Goal: Book appointment/travel/reservation

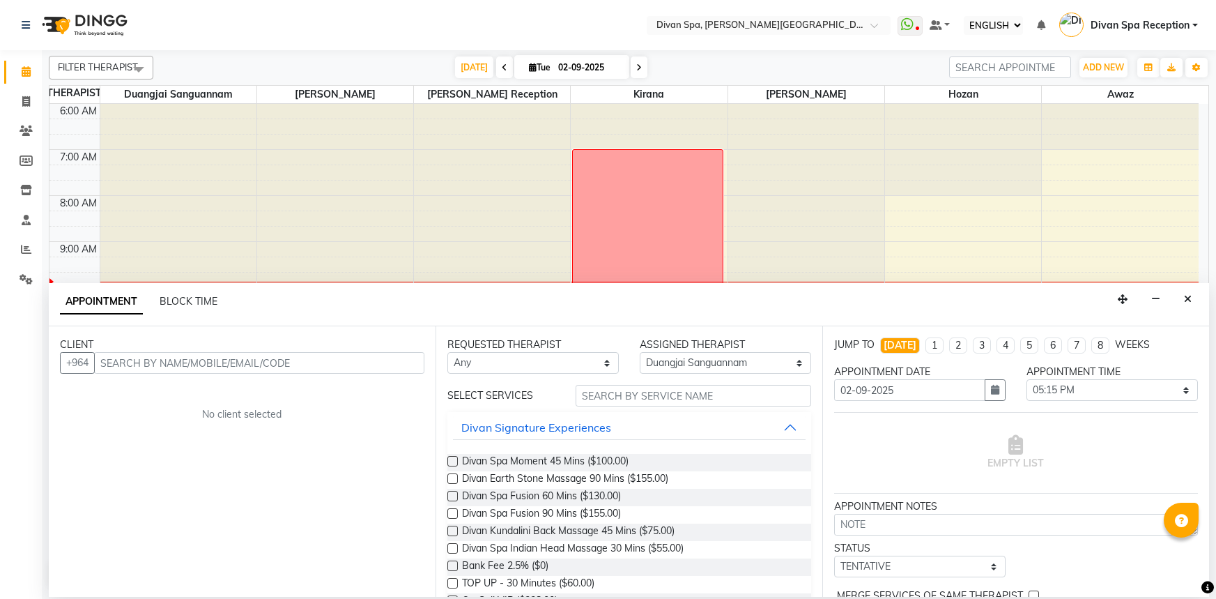
select select "ec"
select select "17312"
select select "1035"
select select "tentative"
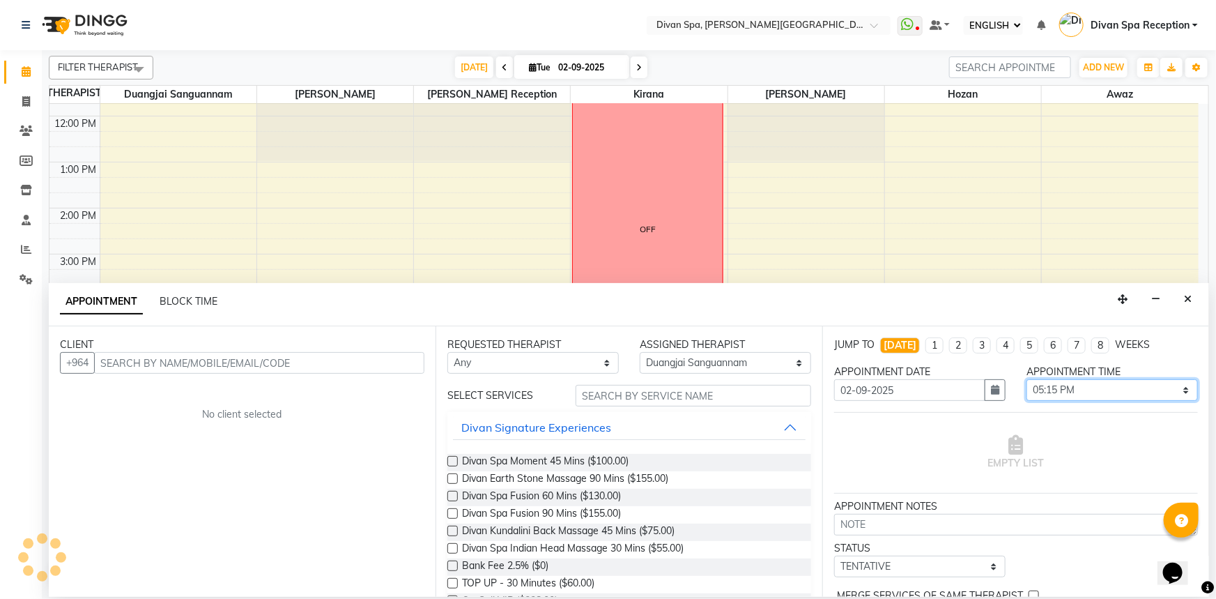
click at [1075, 383] on select "SELECT 07:00 AM 07:15 AM 07:30 AM 07:45 AM 08:00 AM 08:15 AM 08:30 AM 08:45 AM …" at bounding box center [1112, 390] width 171 height 22
select select "1050"
click at [1027, 379] on select "SELECT 07:00 AM 07:15 AM 07:30 AM 07:45 AM 08:00 AM 08:15 AM 08:30 AM 08:45 AM …" at bounding box center [1112, 390] width 171 height 22
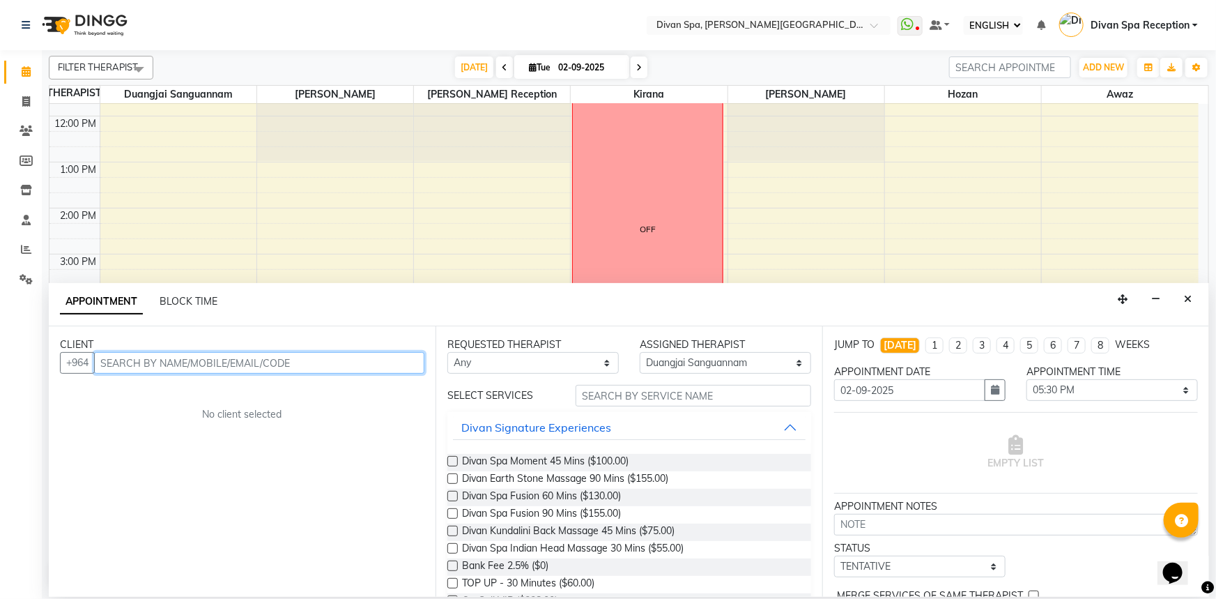
click at [306, 358] on input "text" at bounding box center [259, 363] width 330 height 22
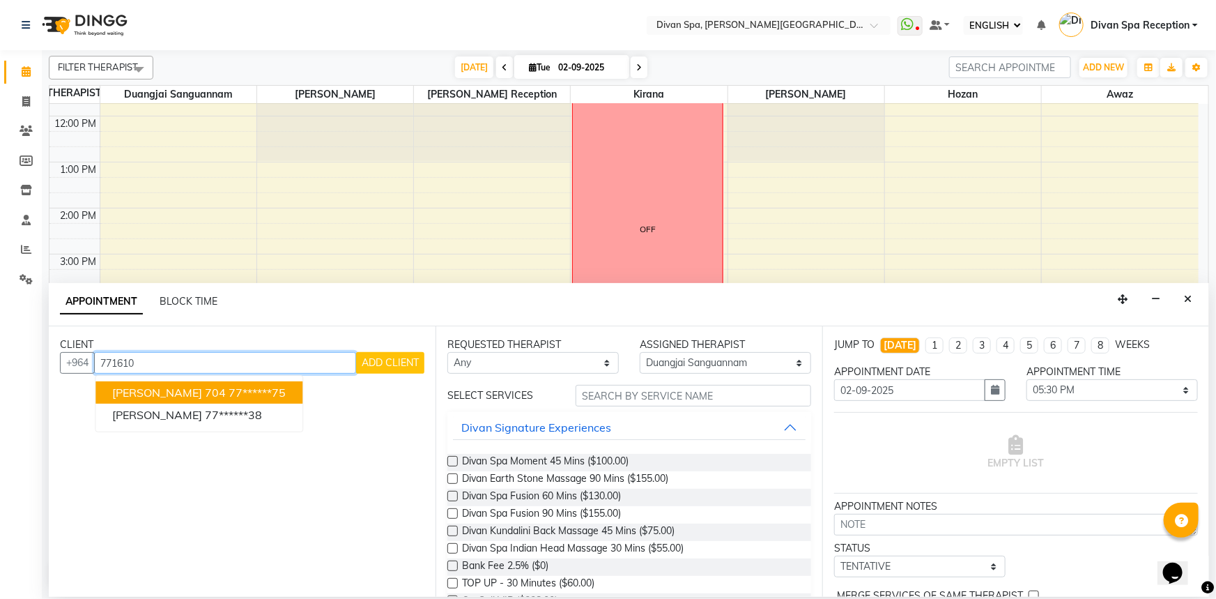
click at [216, 427] on ngb-typeahead-window "[PERSON_NAME] 704 77******75 [PERSON_NAME] 77******38" at bounding box center [199, 403] width 208 height 57
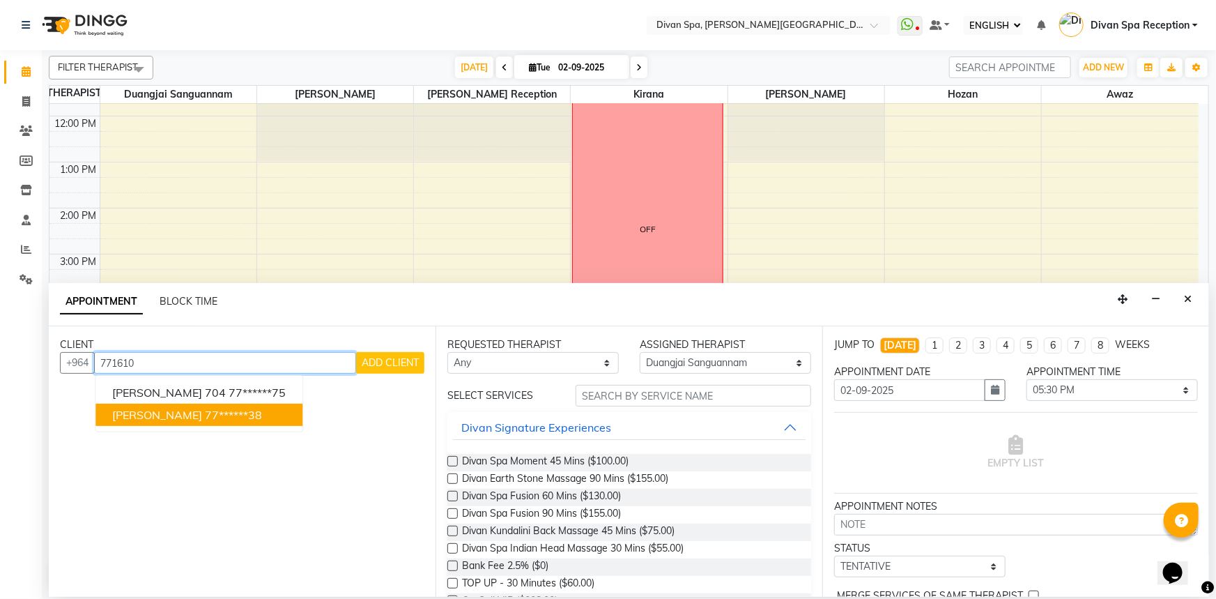
click at [216, 411] on ngb-highlight "77******38" at bounding box center [233, 415] width 57 height 14
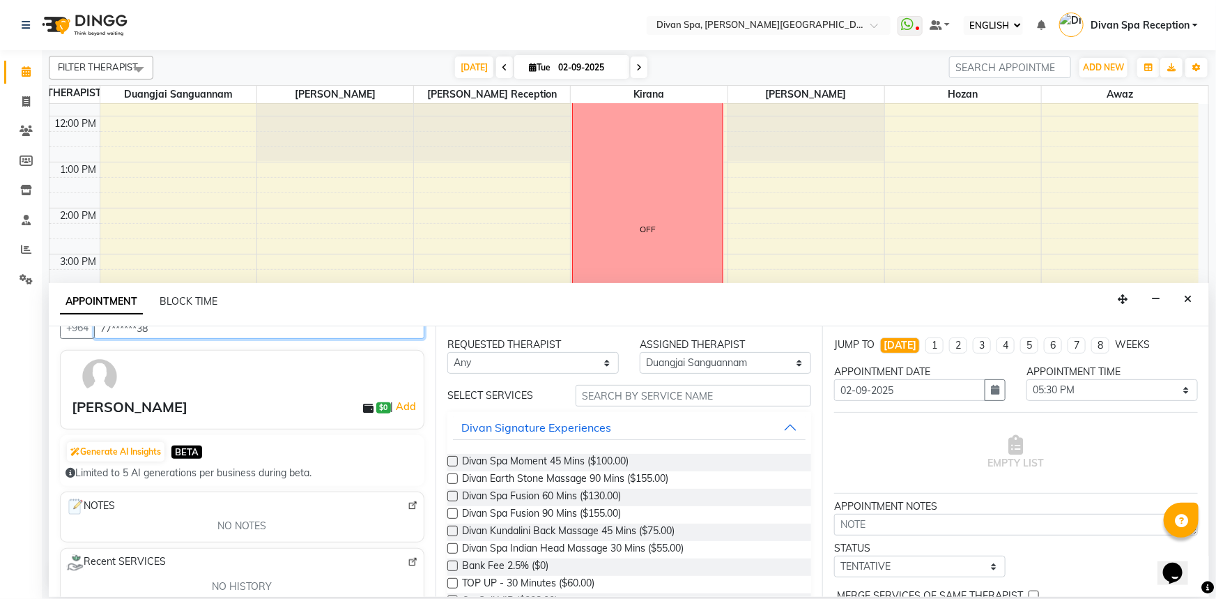
scroll to position [0, 0]
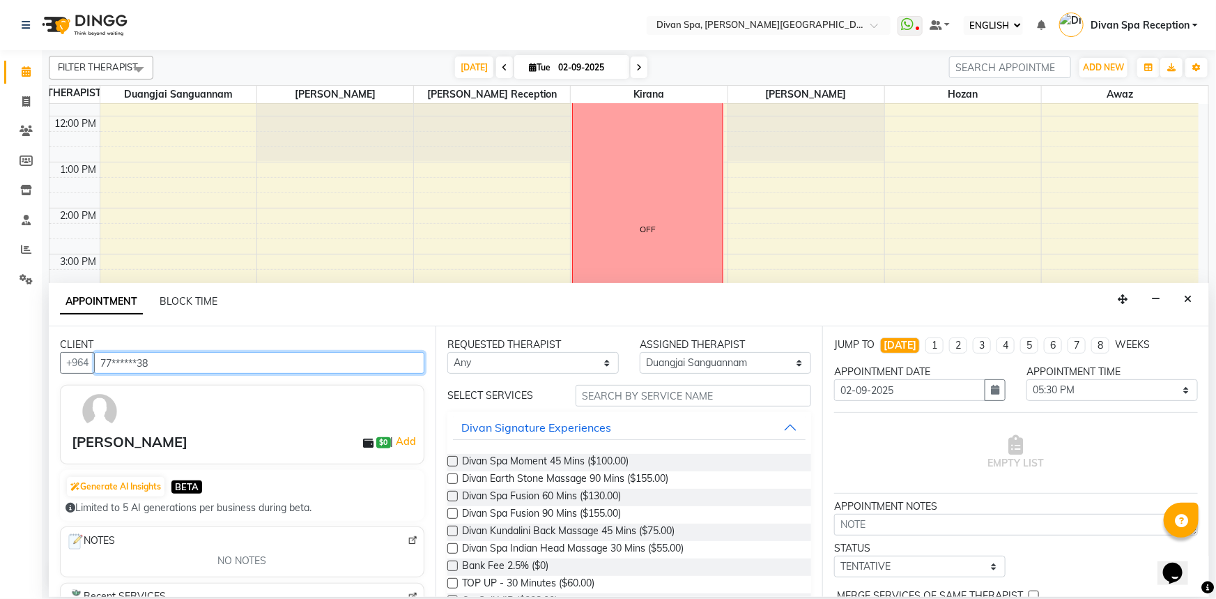
type input "77******38"
click at [447, 497] on label at bounding box center [452, 496] width 10 height 10
click at [447, 497] on input "checkbox" at bounding box center [451, 497] width 9 height 9
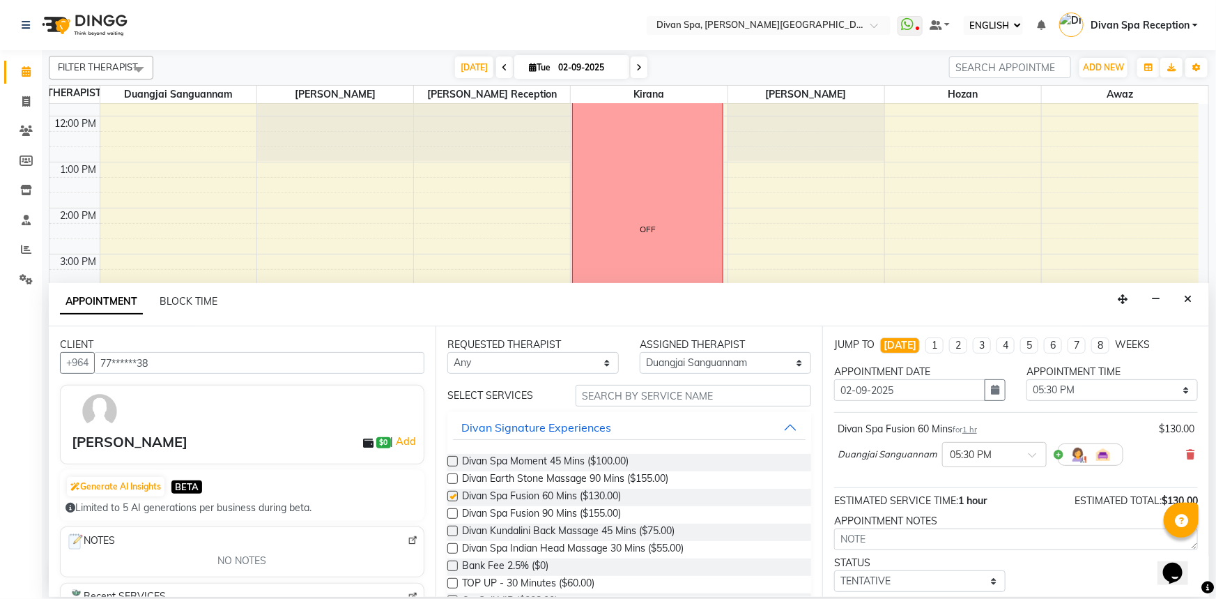
checkbox input "false"
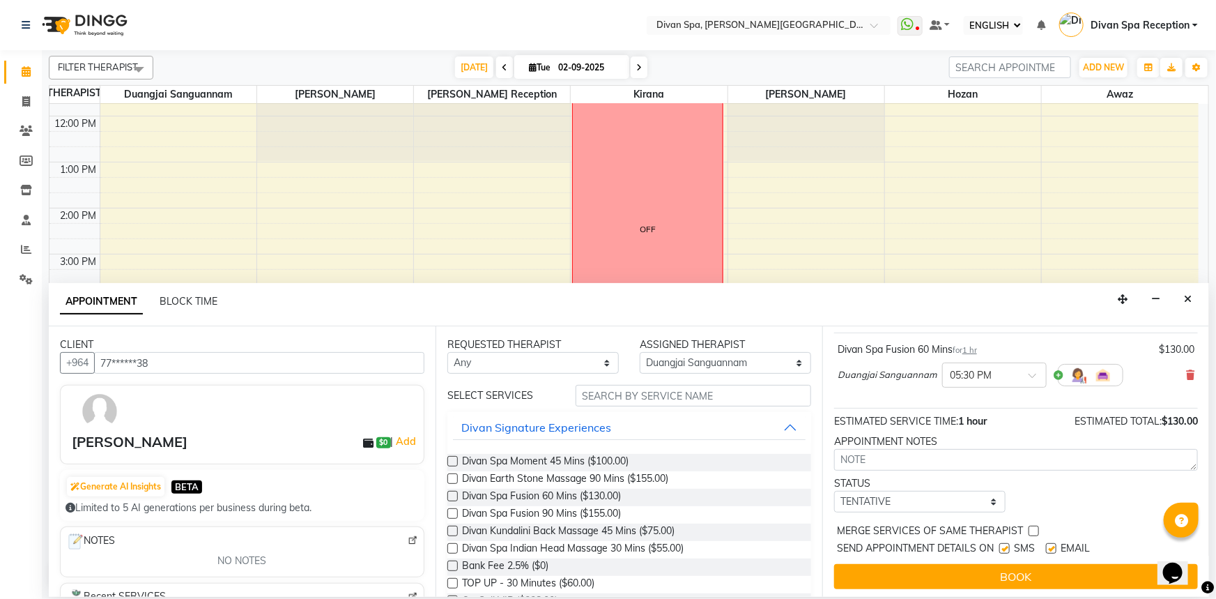
scroll to position [82, 0]
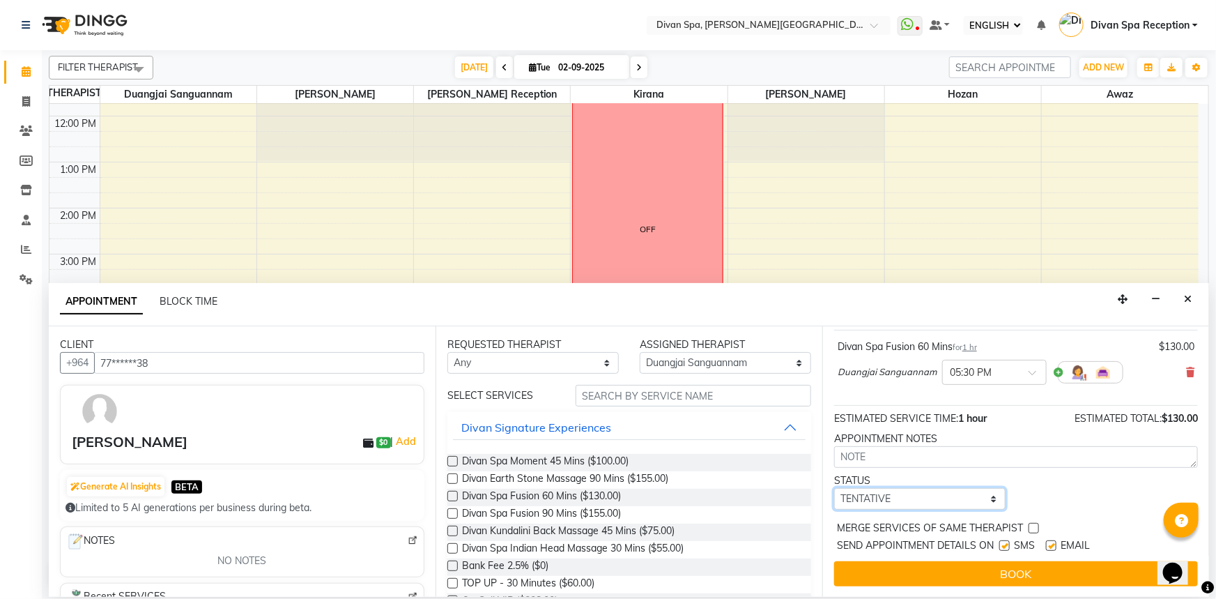
click at [886, 499] on select "SELECT TENTATIVE CONFIRM CHECK-IN UPCOMING" at bounding box center [919, 499] width 171 height 22
select select "confirm booking"
click at [834, 488] on select "SELECT TENTATIVE CONFIRM CHECK-IN UPCOMING" at bounding box center [919, 499] width 171 height 22
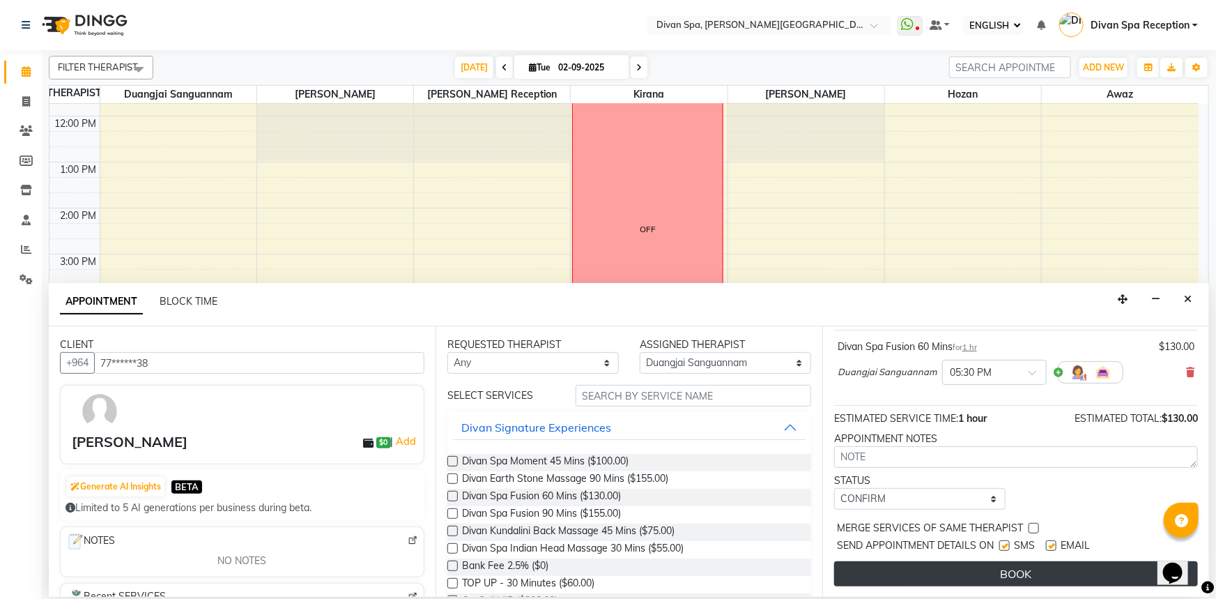
click at [898, 581] on button "BOOK" at bounding box center [1016, 573] width 364 height 25
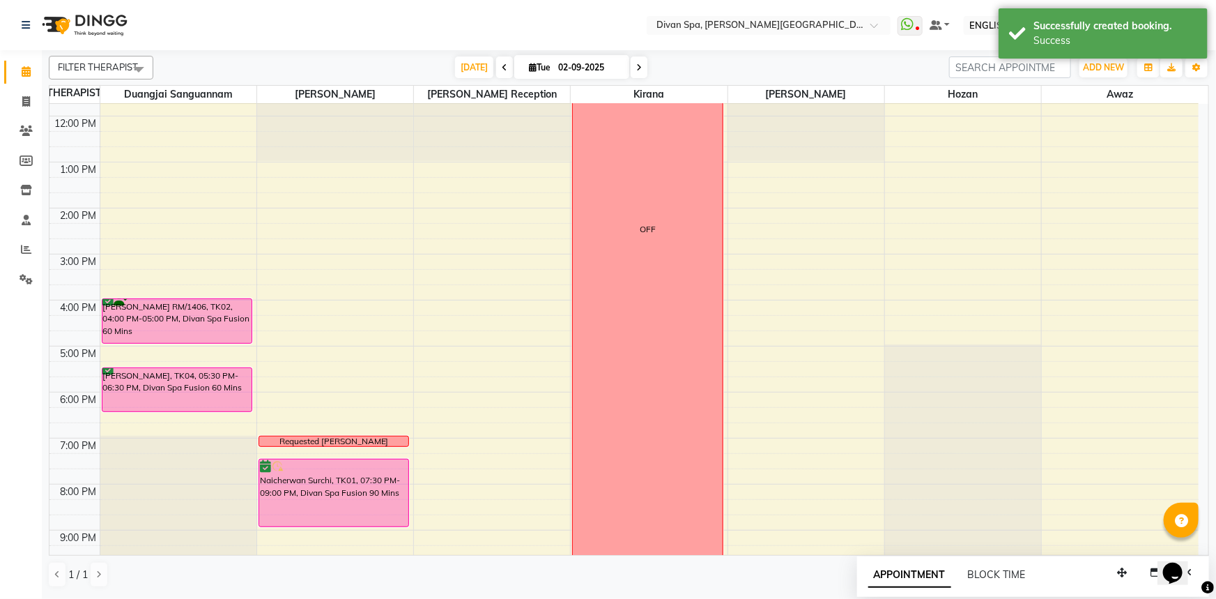
click at [316, 372] on div "6:00 AM 7:00 AM 8:00 AM 9:00 AM 10:00 AM 11:00 AM 12:00 PM 1:00 PM 2:00 PM 3:00…" at bounding box center [623, 230] width 1149 height 781
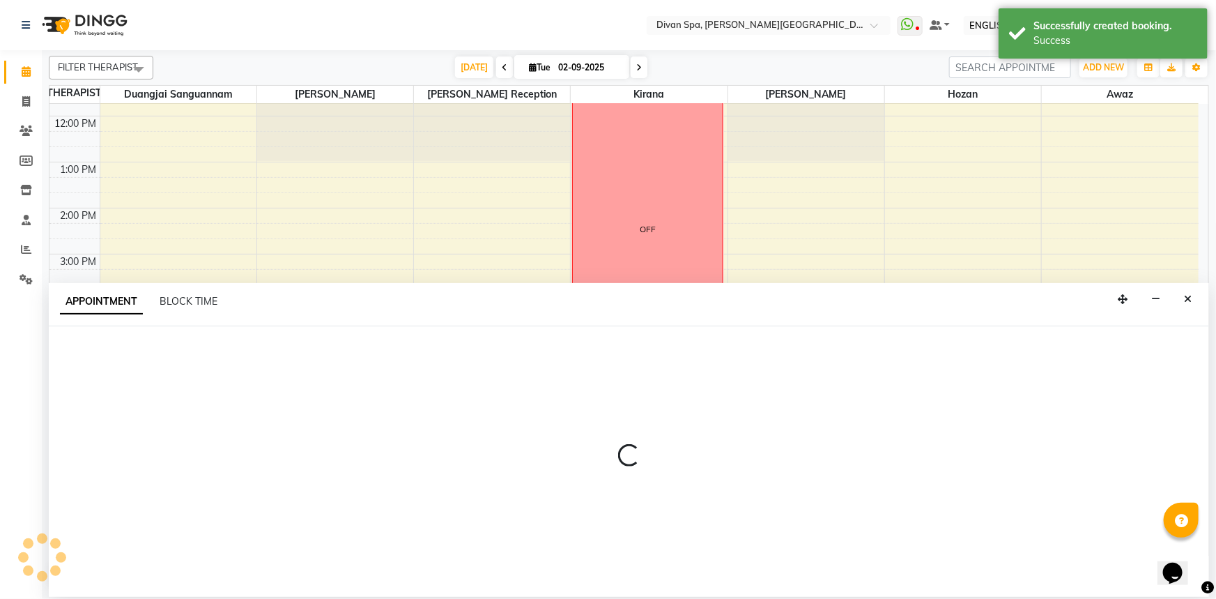
select select "17310"
select select "1035"
select select "tentative"
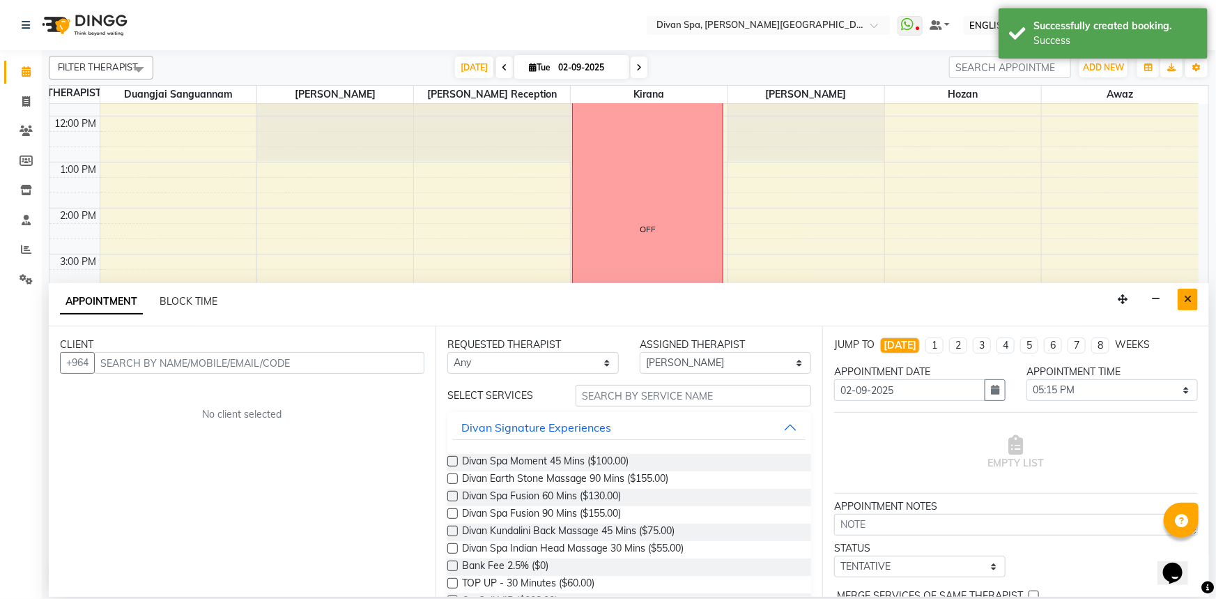
click at [1182, 296] on button "Close" at bounding box center [1188, 300] width 20 height 22
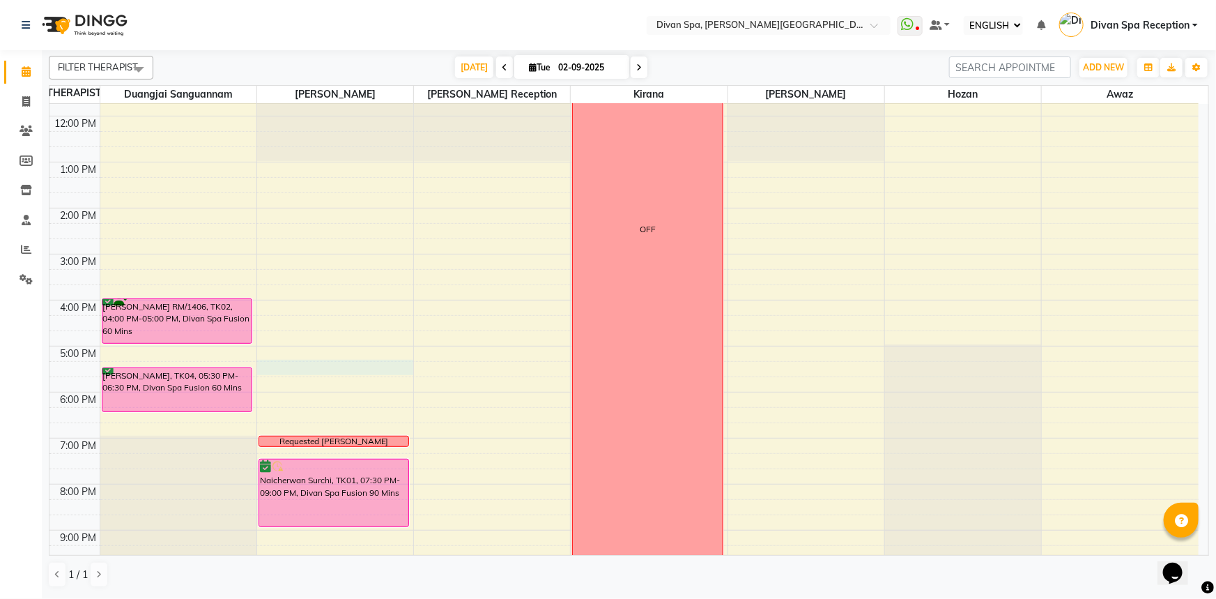
click at [289, 371] on div "6:00 AM 7:00 AM 8:00 AM 9:00 AM 10:00 AM 11:00 AM 12:00 PM 1:00 PM 2:00 PM 3:00…" at bounding box center [623, 230] width 1149 height 781
select select "17310"
select select "1035"
select select "tentative"
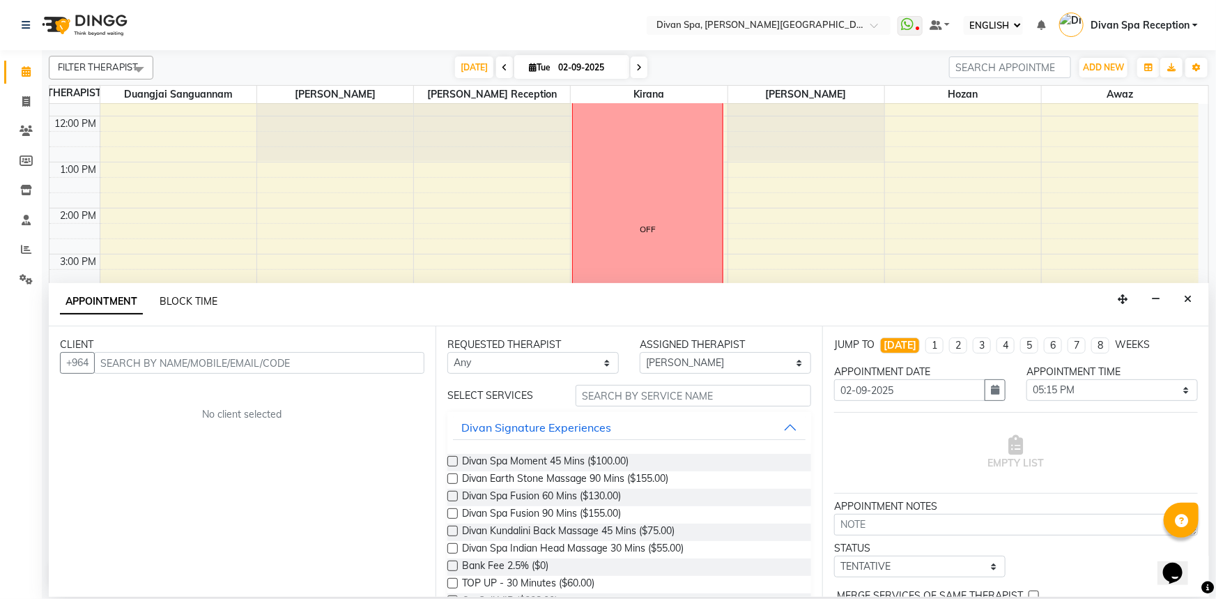
click at [200, 299] on span "BLOCK TIME" at bounding box center [189, 301] width 58 height 13
select select "17310"
select select "1035"
select select "1065"
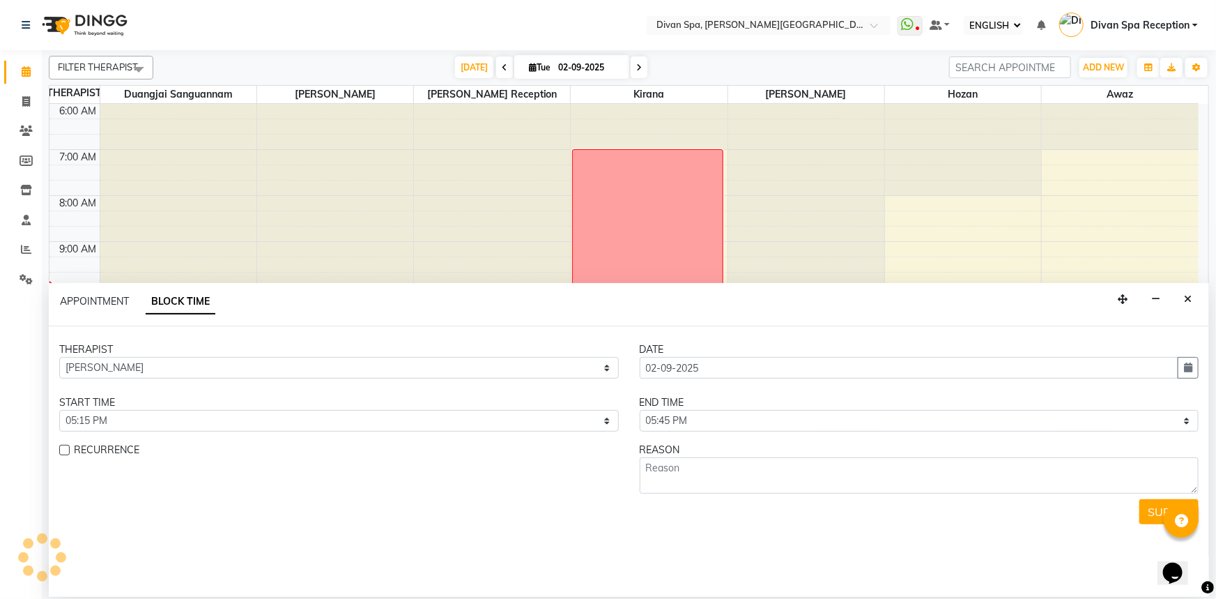
scroll to position [138, 0]
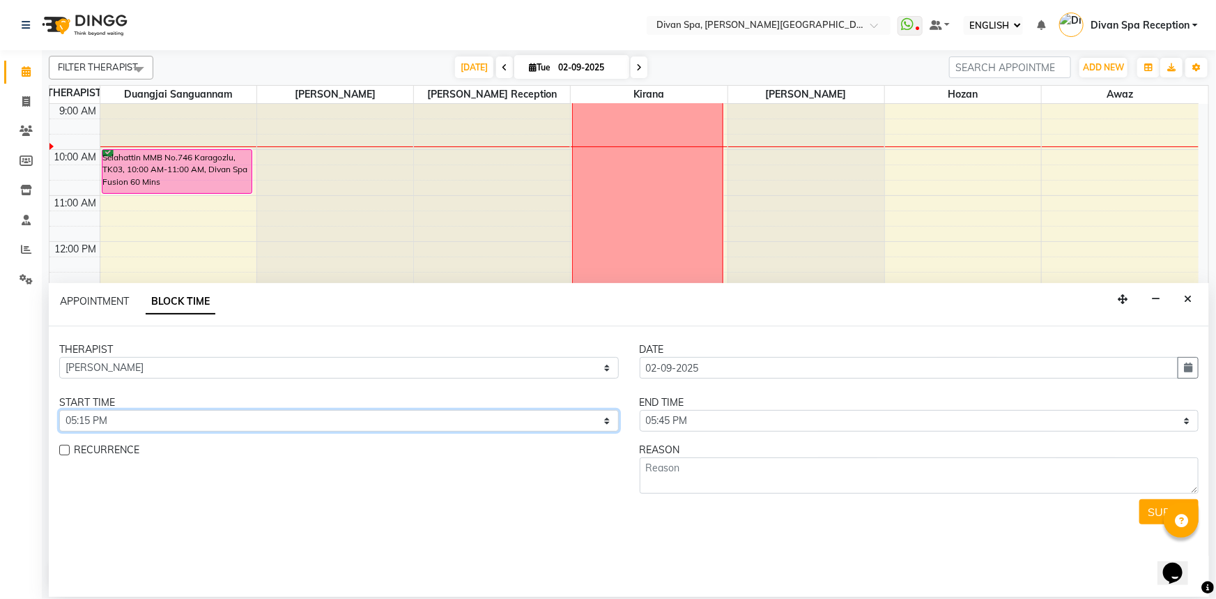
click at [594, 426] on select "SELECT 07:00 AM 07:15 AM 07:30 AM 07:45 AM 08:00 AM 08:15 AM 08:30 AM 08:45 AM …" at bounding box center [339, 421] width 560 height 22
select select "1050"
click at [59, 410] on select "SELECT 07:00 AM 07:15 AM 07:30 AM 07:45 AM 08:00 AM 08:15 AM 08:30 AM 08:45 AM …" at bounding box center [339, 421] width 560 height 22
click at [726, 421] on select "SELECT 07:00 AM 07:15 AM 07:30 AM 07:45 AM 08:00 AM 08:15 AM 08:30 AM 08:45 AM …" at bounding box center [920, 421] width 560 height 22
click at [719, 424] on select "SELECT 07:00 AM 07:15 AM 07:30 AM 07:45 AM 08:00 AM 08:15 AM 08:30 AM 08:45 AM …" at bounding box center [920, 421] width 560 height 22
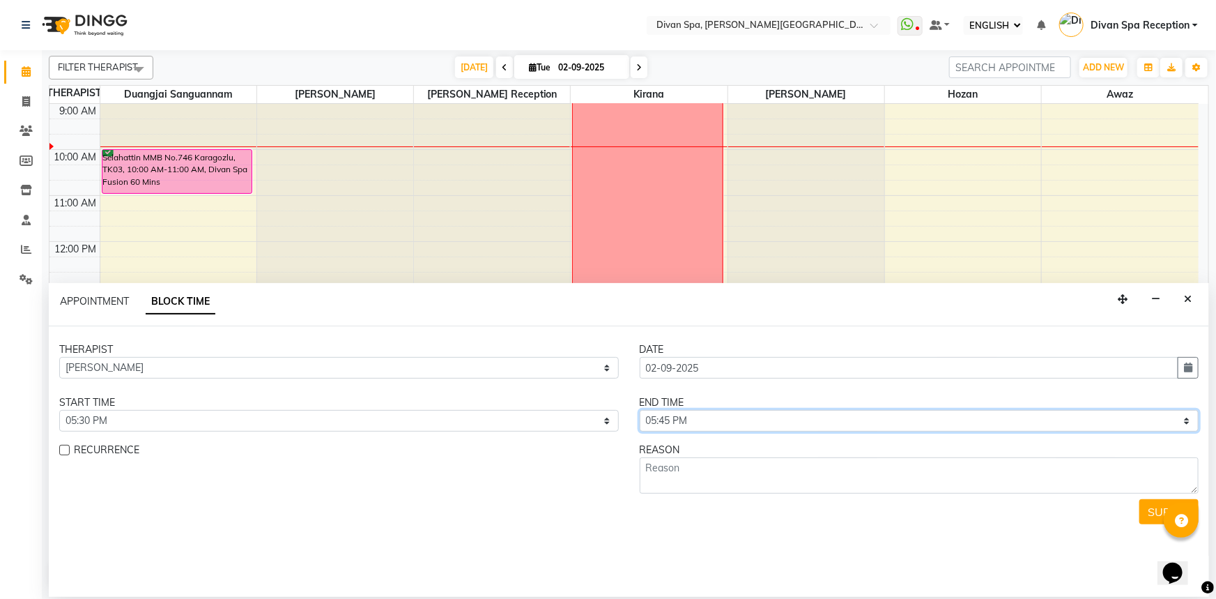
select select "1110"
click at [640, 410] on select "SELECT 07:00 AM 07:15 AM 07:30 AM 07:45 AM 08:00 AM 08:15 AM 08:30 AM 08:45 AM …" at bounding box center [920, 421] width 560 height 22
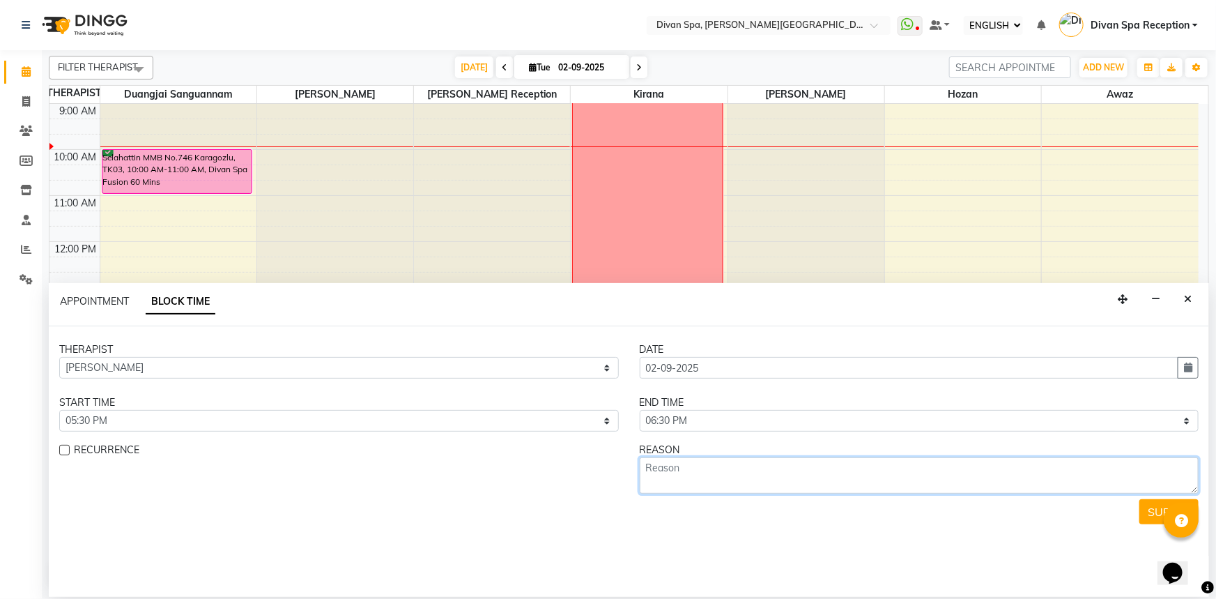
click at [645, 467] on textarea at bounding box center [920, 475] width 560 height 36
type textarea "Friend [PERSON_NAME], Divan Fusion 60 min"
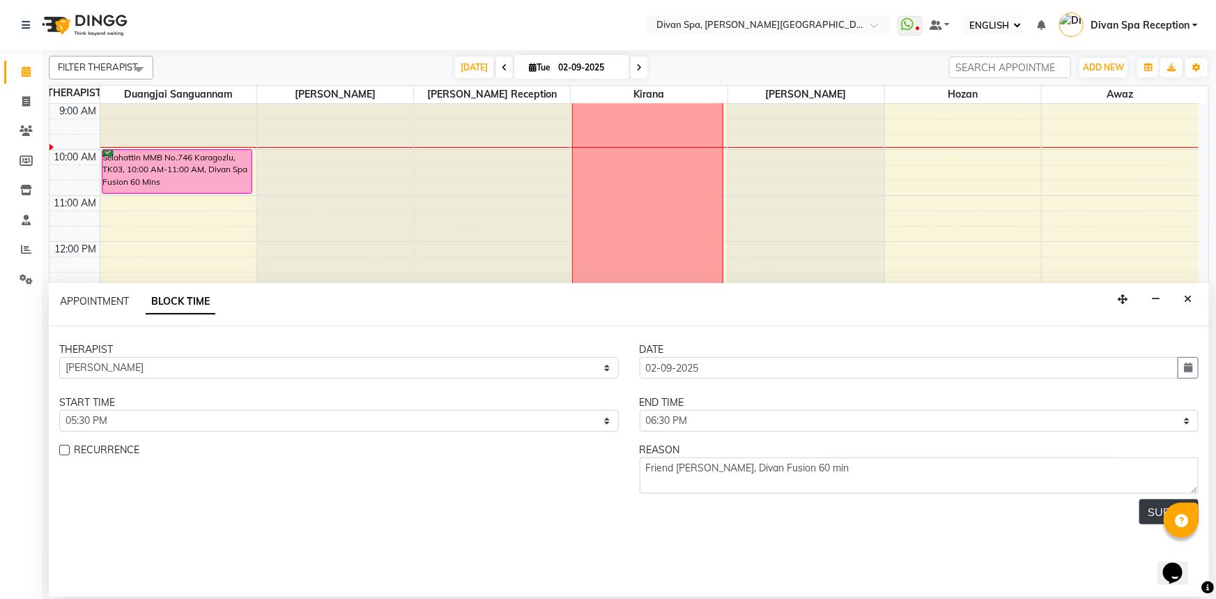
click at [1161, 506] on button "SUBMIT" at bounding box center [1168, 511] width 59 height 25
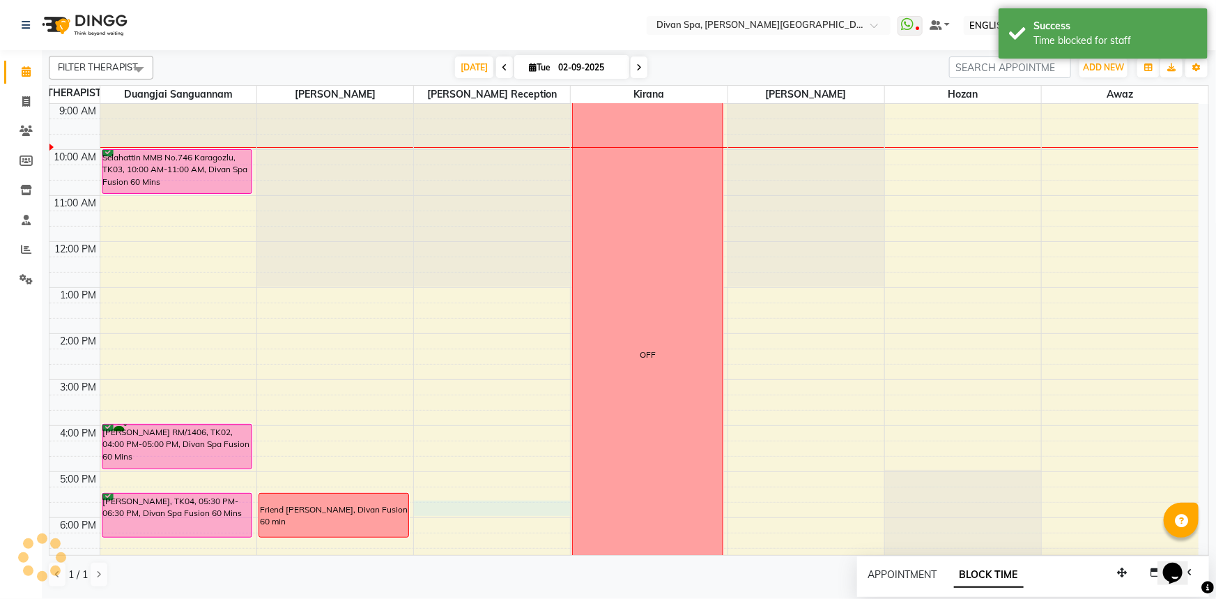
click at [458, 503] on div "6:00 AM 7:00 AM 8:00 AM 9:00 AM 10:00 AM 11:00 AM 12:00 PM 1:00 PM 2:00 PM 3:00…" at bounding box center [623, 356] width 1149 height 781
select select "28726"
select select "1065"
select select "tentative"
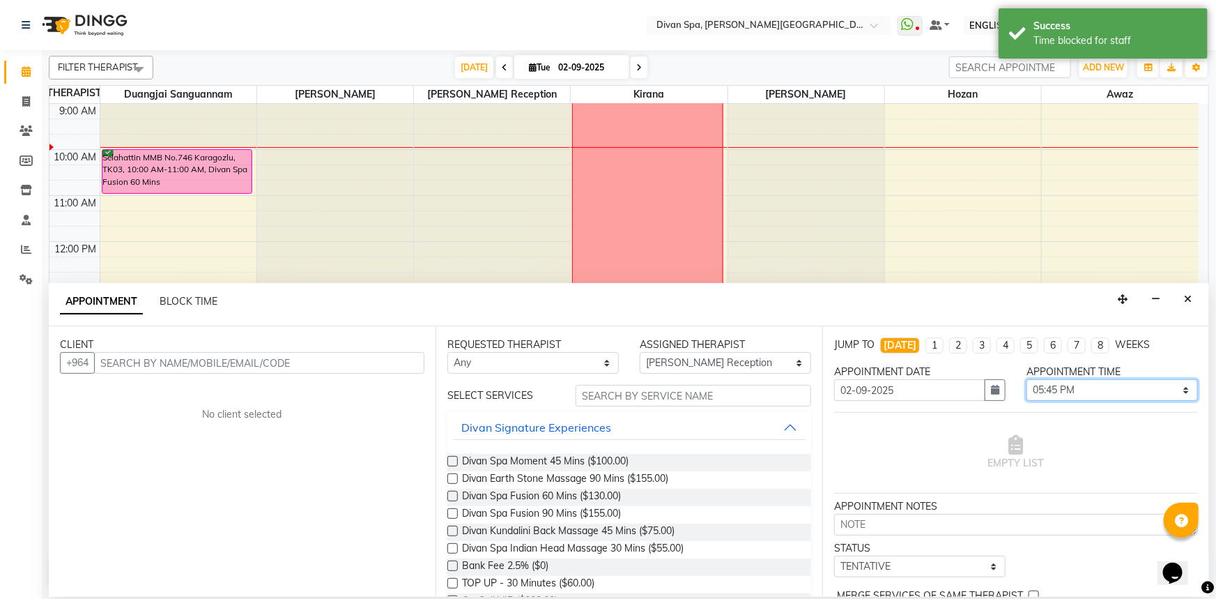
click at [1073, 385] on select "SELECT 07:00 AM 07:15 AM 07:30 AM 07:45 AM 08:00 AM 08:15 AM 08:30 AM 08:45 AM …" at bounding box center [1112, 390] width 171 height 22
select select "1050"
click at [1027, 379] on select "SELECT 07:00 AM 07:15 AM 07:30 AM 07:45 AM 08:00 AM 08:15 AM 08:30 AM 08:45 AM …" at bounding box center [1112, 390] width 171 height 22
drag, startPoint x: 904, startPoint y: 561, endPoint x: 900, endPoint y: 555, distance: 7.2
click at [901, 558] on select "SELECT TENTATIVE CONFIRM CHECK-IN UPCOMING" at bounding box center [919, 566] width 171 height 22
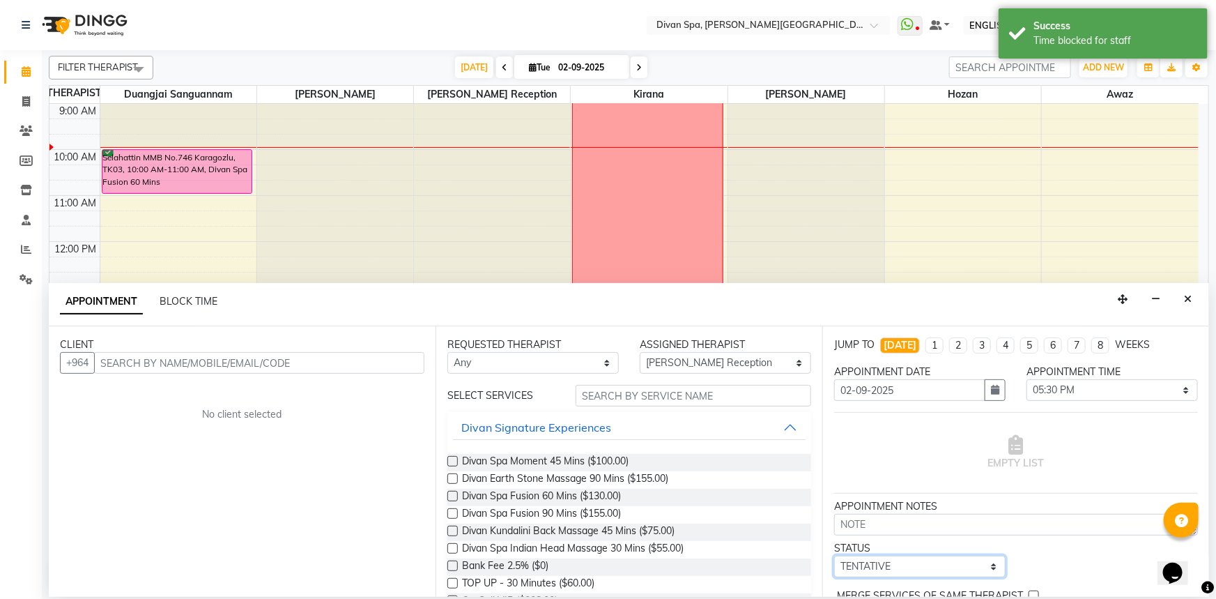
select select "confirm booking"
click at [834, 555] on select "SELECT TENTATIVE CONFIRM CHECK-IN UPCOMING" at bounding box center [919, 566] width 171 height 22
click at [195, 308] on div "BLOCK TIME" at bounding box center [189, 301] width 58 height 15
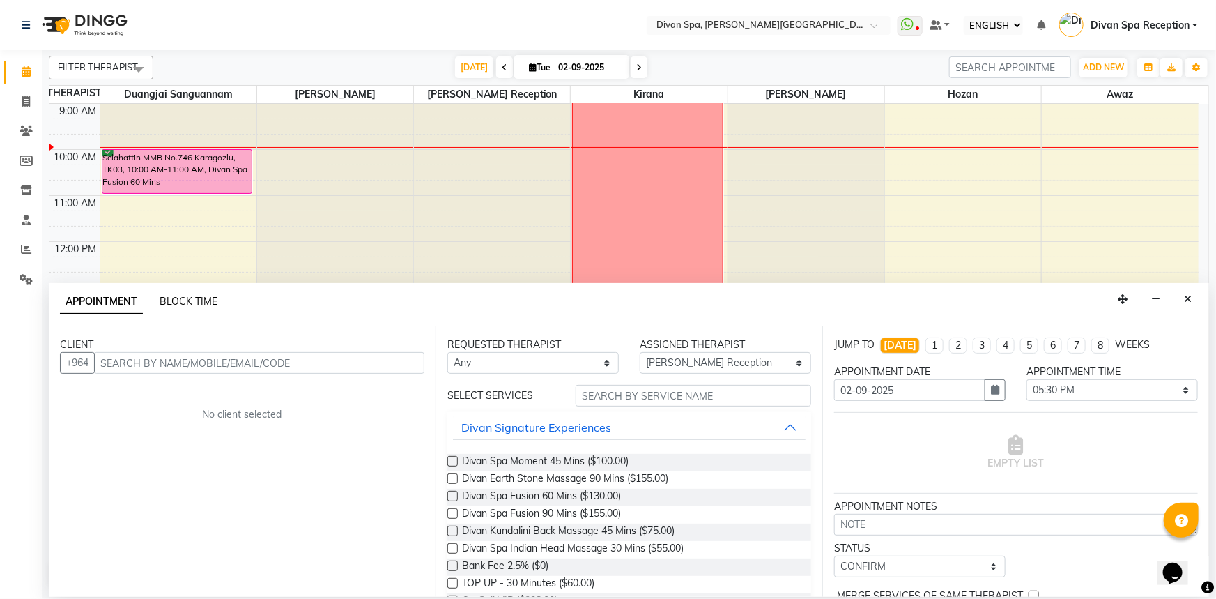
click at [197, 296] on span "BLOCK TIME" at bounding box center [189, 301] width 58 height 13
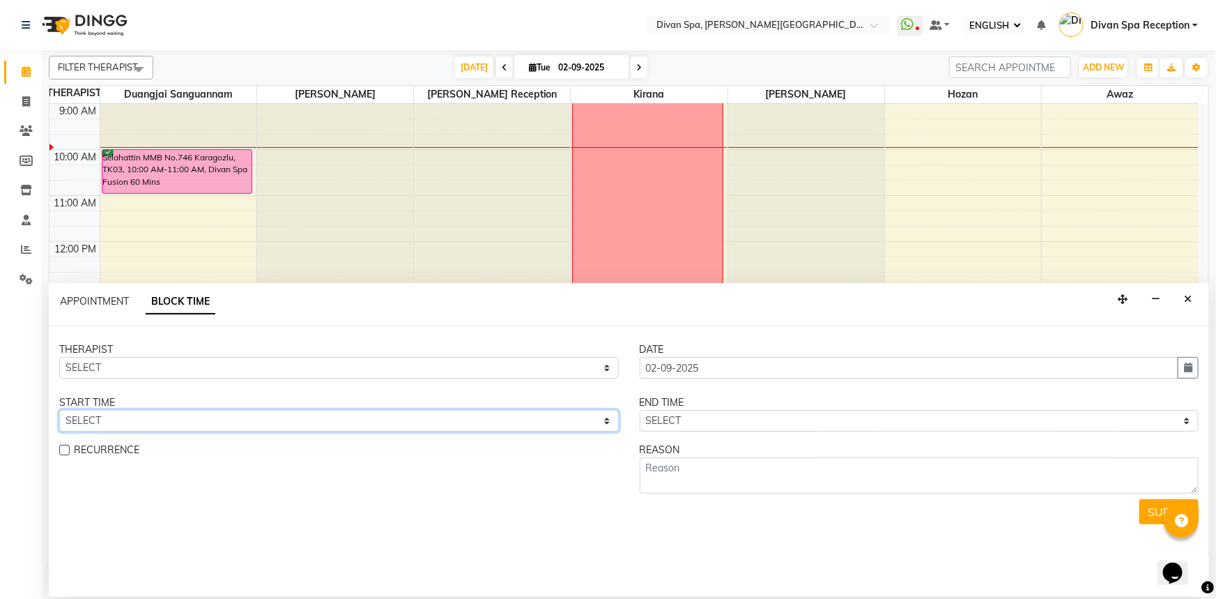
click at [502, 423] on select "SELECT" at bounding box center [339, 421] width 560 height 22
drag, startPoint x: 1183, startPoint y: 301, endPoint x: 1098, endPoint y: 312, distance: 85.7
click at [1184, 301] on button "Close" at bounding box center [1188, 300] width 20 height 22
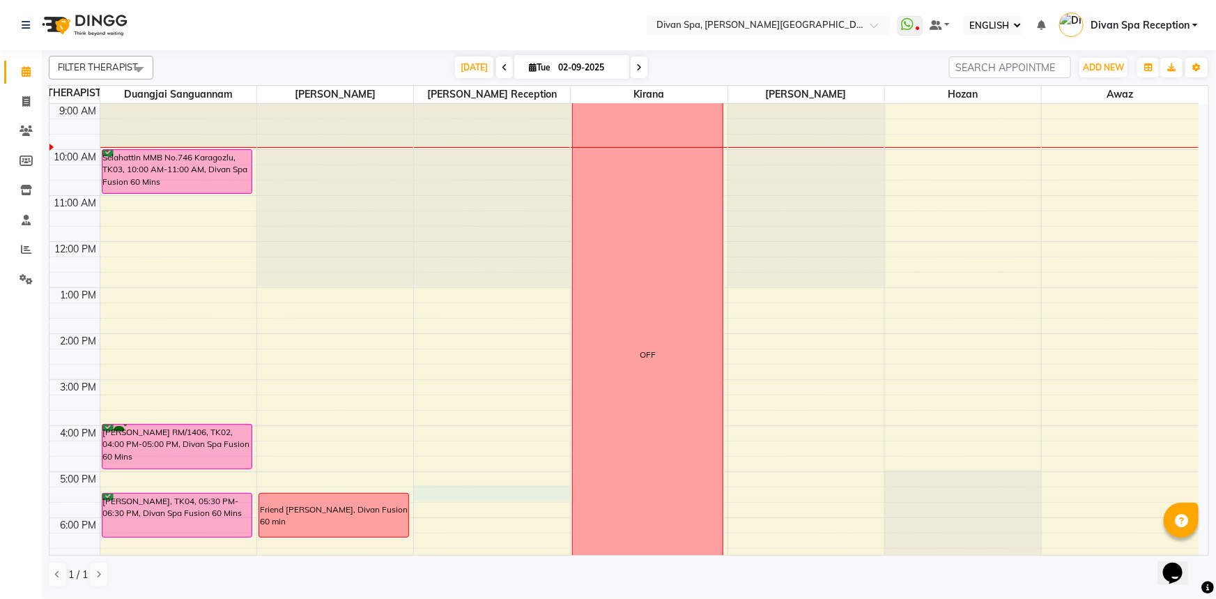
click at [505, 494] on div "6:00 AM 7:00 AM 8:00 AM 9:00 AM 10:00 AM 11:00 AM 12:00 PM 1:00 PM 2:00 PM 3:00…" at bounding box center [623, 356] width 1149 height 781
select select "28726"
select select "1035"
select select "tentative"
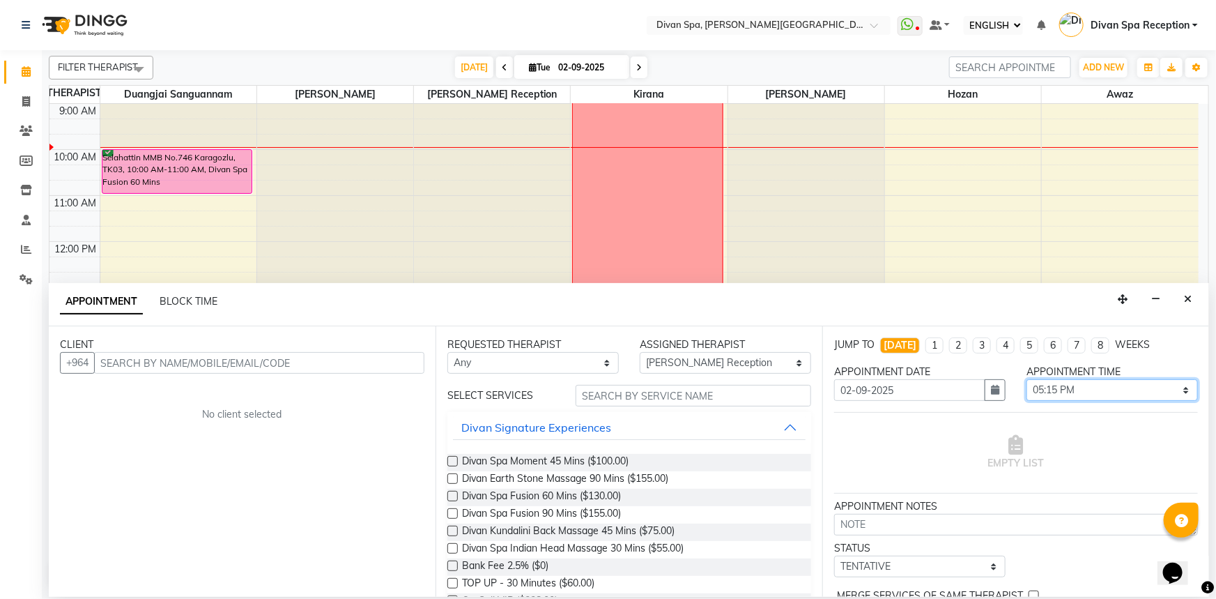
click at [1117, 386] on select "SELECT 07:00 AM 07:15 AM 07:30 AM 07:45 AM 08:00 AM 08:15 AM 08:30 AM 08:45 AM …" at bounding box center [1112, 390] width 171 height 22
select select "1050"
click at [1027, 379] on select "SELECT 07:00 AM 07:15 AM 07:30 AM 07:45 AM 08:00 AM 08:15 AM 08:30 AM 08:45 AM …" at bounding box center [1112, 390] width 171 height 22
click at [210, 297] on span "BLOCK TIME" at bounding box center [189, 301] width 58 height 13
select select "28726"
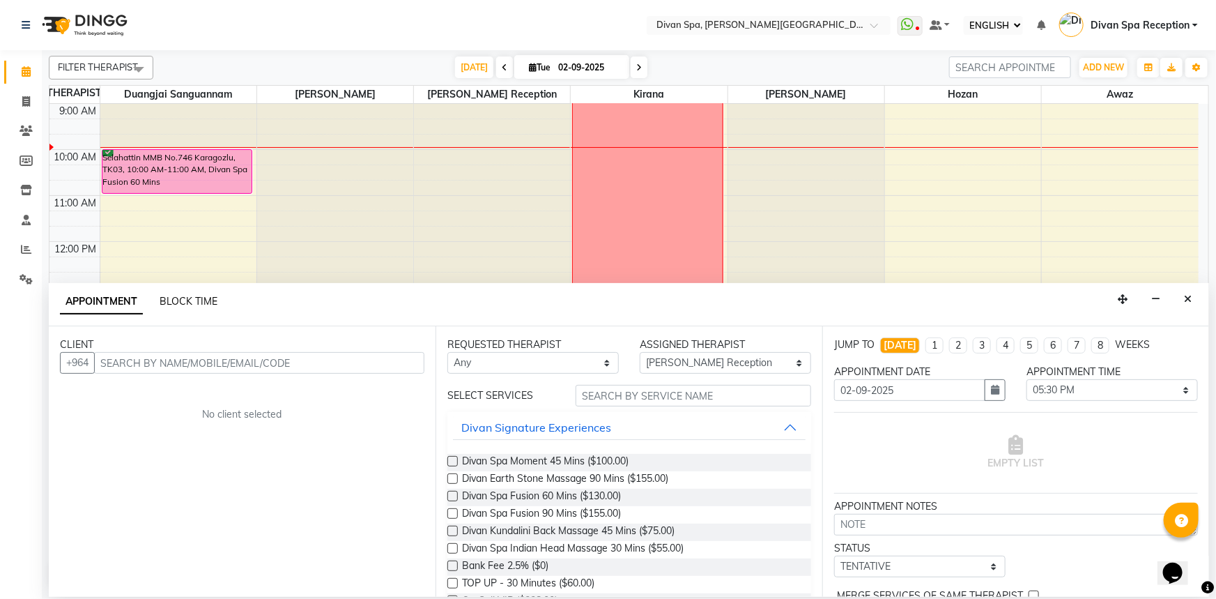
select select "1035"
select select "1065"
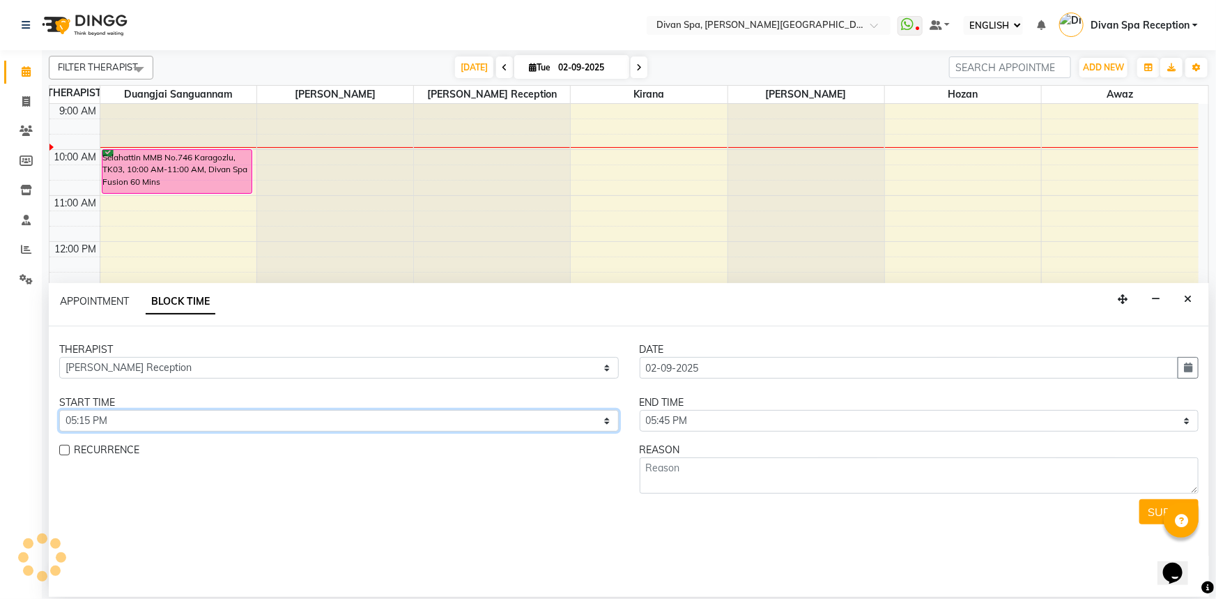
click at [583, 425] on select "SELECT 07:00 AM 07:15 AM 07:30 AM 07:45 AM 08:00 AM 08:15 AM 08:30 AM 08:45 AM …" at bounding box center [339, 421] width 560 height 22
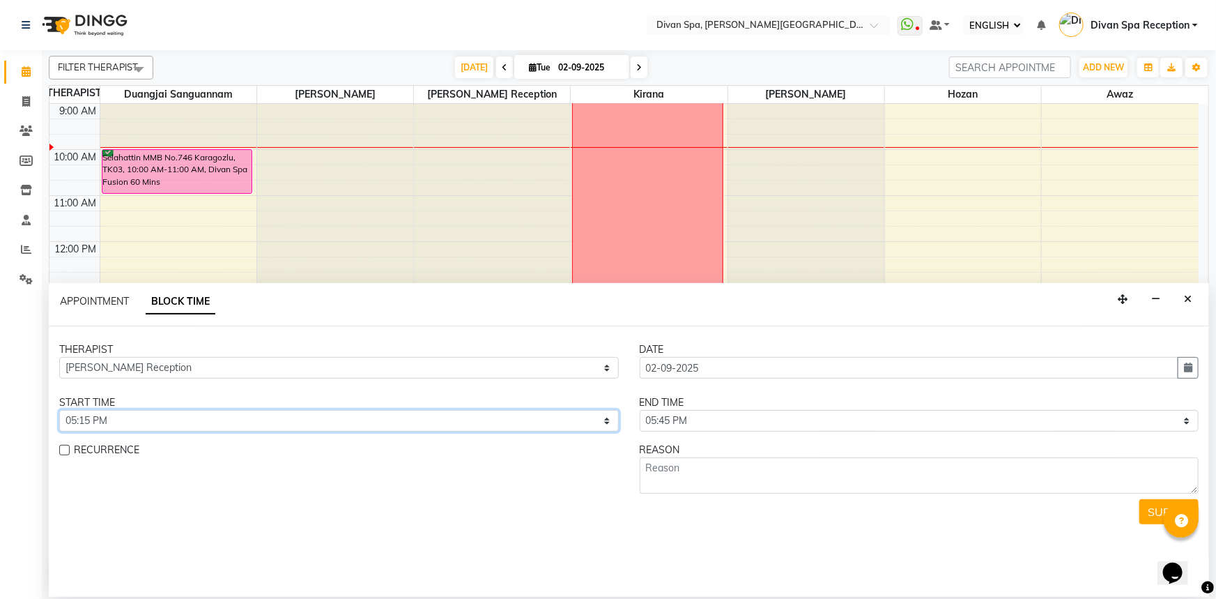
select select "1050"
click at [59, 410] on select "SELECT 07:00 AM 07:15 AM 07:30 AM 07:45 AM 08:00 AM 08:15 AM 08:30 AM 08:45 AM …" at bounding box center [339, 421] width 560 height 22
drag, startPoint x: 792, startPoint y: 425, endPoint x: 789, endPoint y: 413, distance: 13.0
click at [791, 425] on select "SELECT 07:00 AM 07:15 AM 07:30 AM 07:45 AM 08:00 AM 08:15 AM 08:30 AM 08:45 AM …" at bounding box center [920, 421] width 560 height 22
select select "1110"
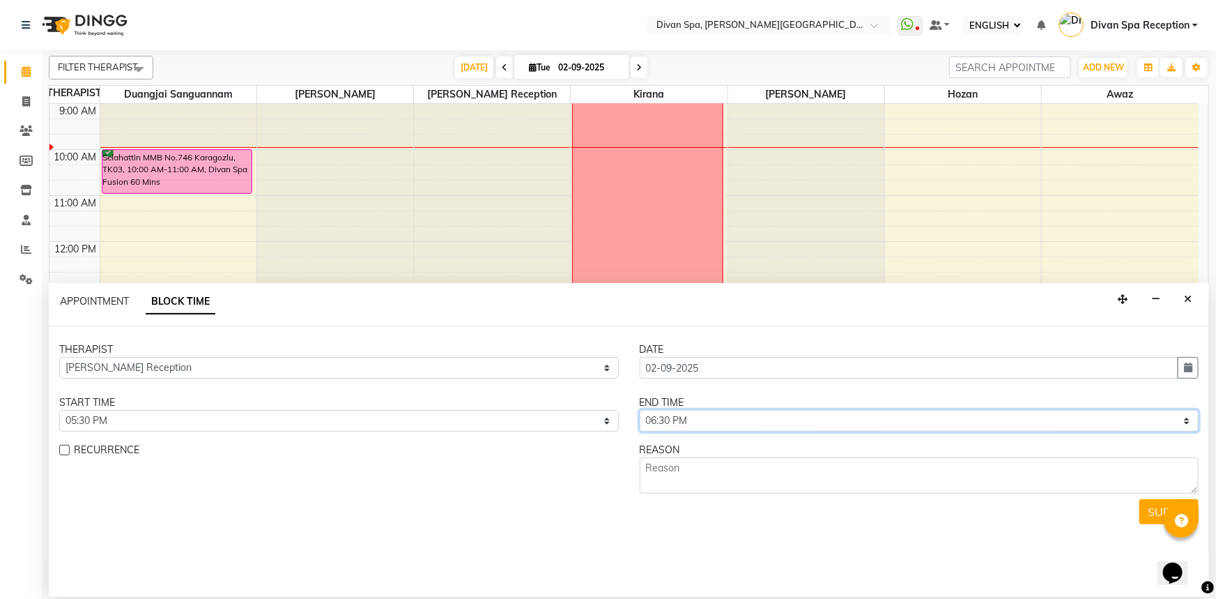
click at [640, 410] on select "SELECT 07:00 AM 07:15 AM 07:30 AM 07:45 AM 08:00 AM 08:15 AM 08:30 AM 08:45 AM …" at bounding box center [920, 421] width 560 height 22
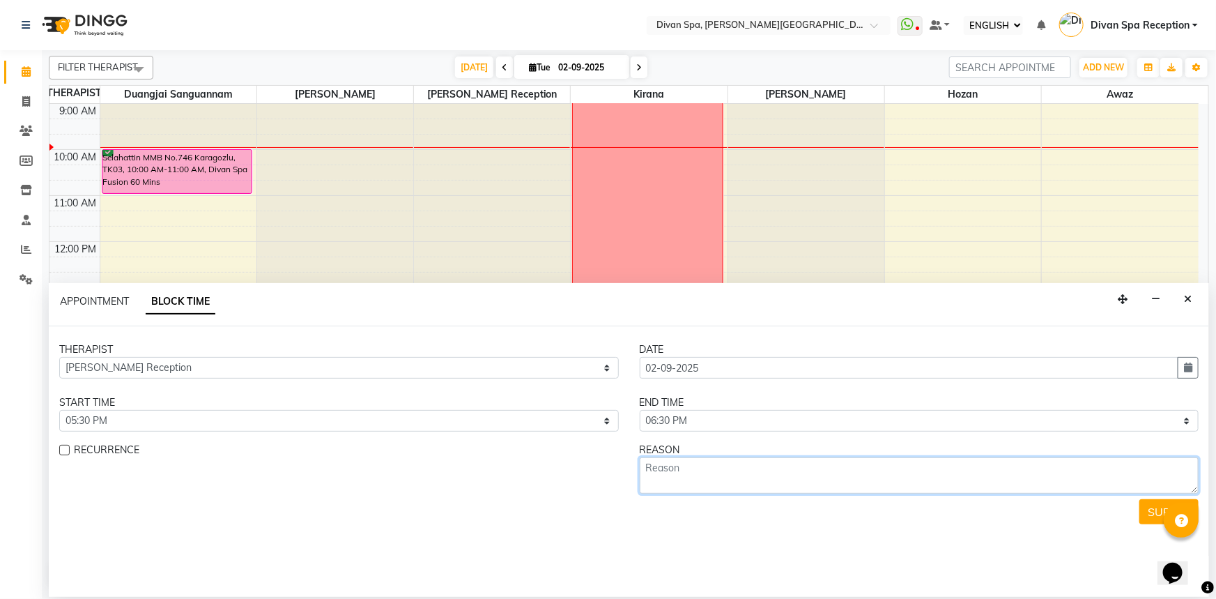
click at [716, 467] on textarea at bounding box center [920, 475] width 560 height 36
type textarea "Friend [PERSON_NAME], Divan Fusion 60 min"
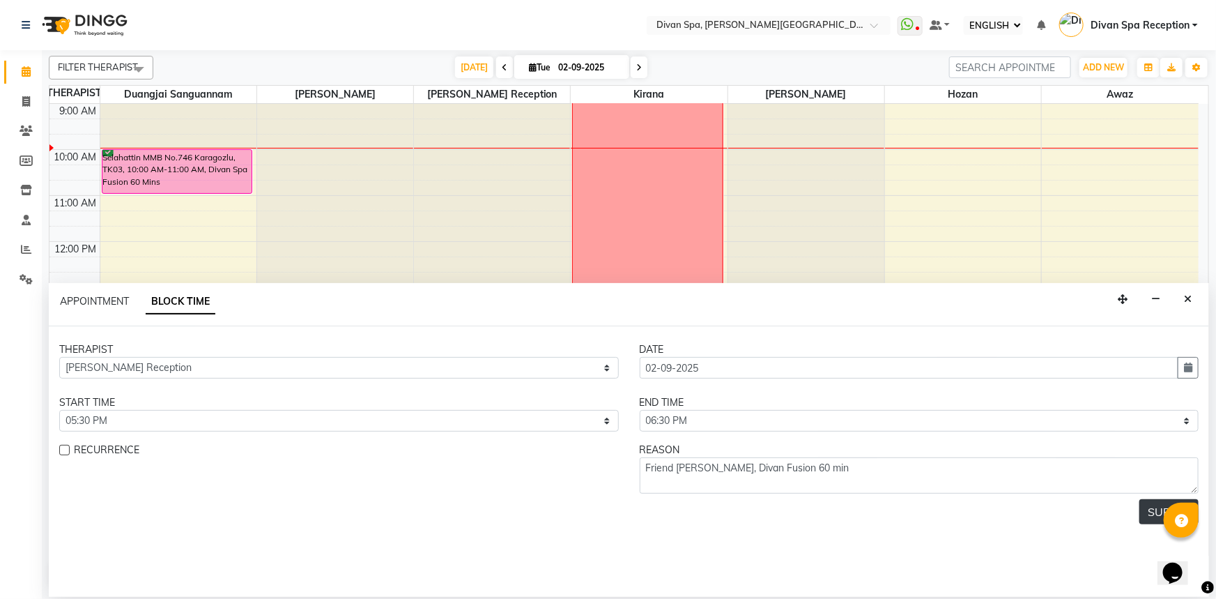
click at [1150, 512] on button "SUBMIT" at bounding box center [1168, 511] width 59 height 25
